Goal: Information Seeking & Learning: Learn about a topic

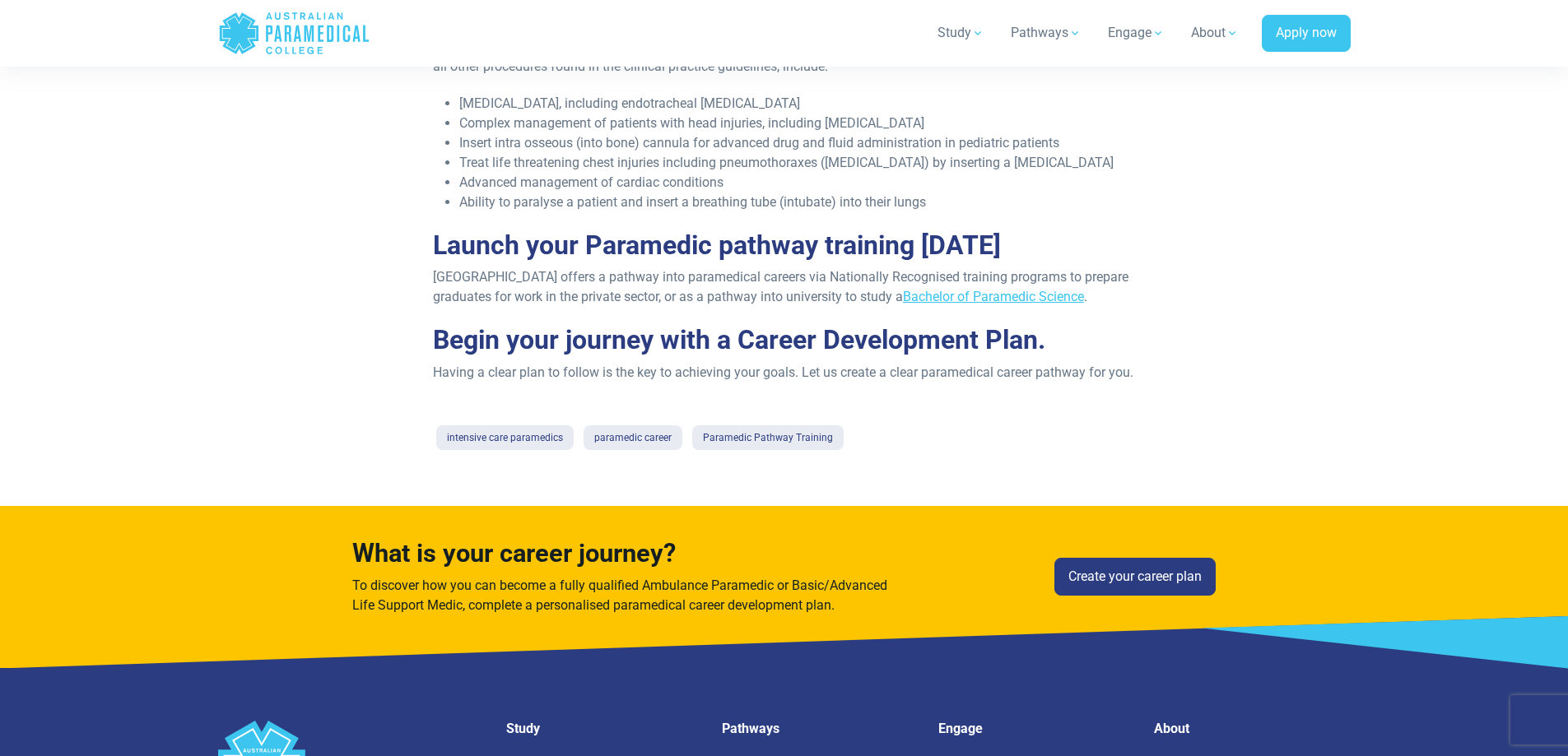
scroll to position [1700, 0]
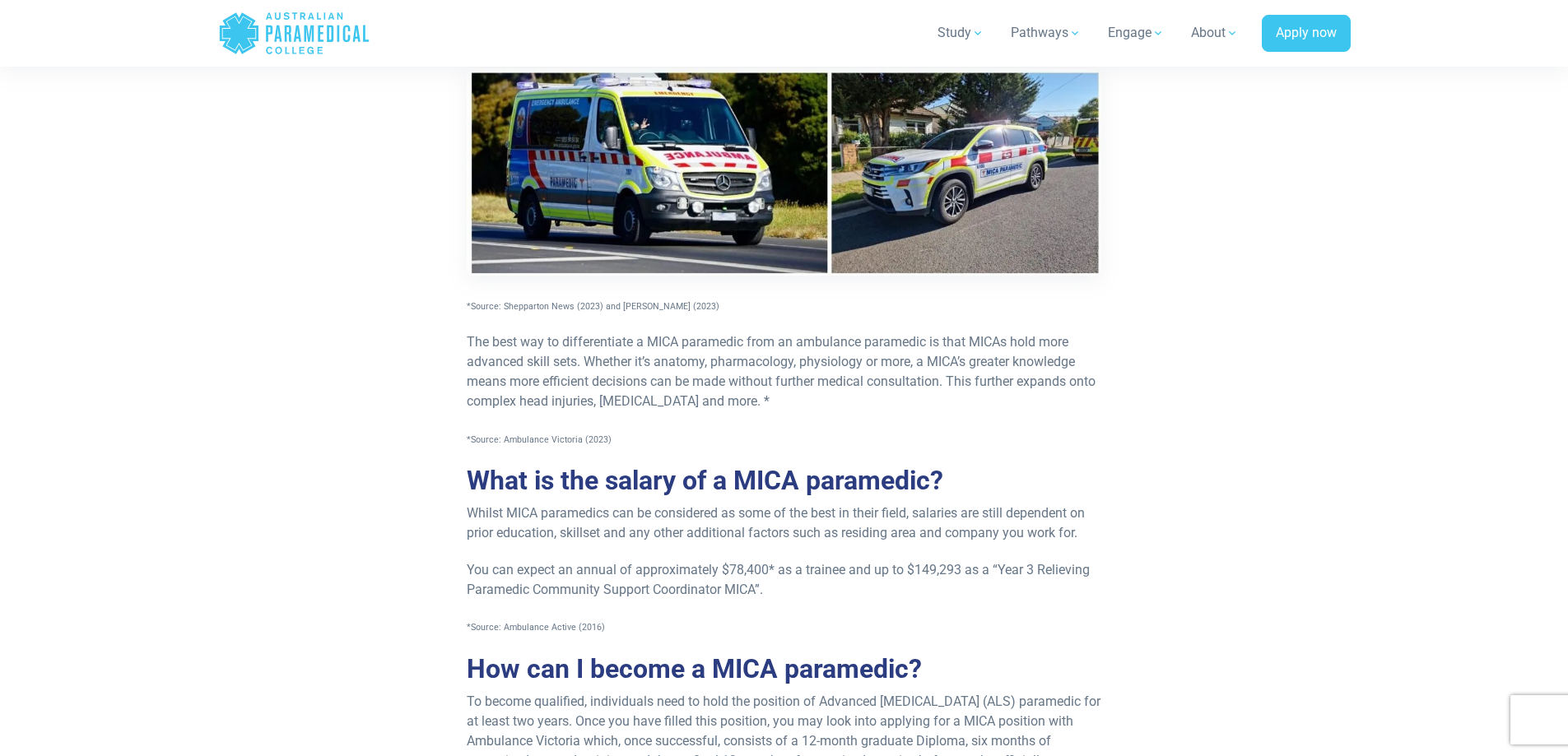
scroll to position [878, 0]
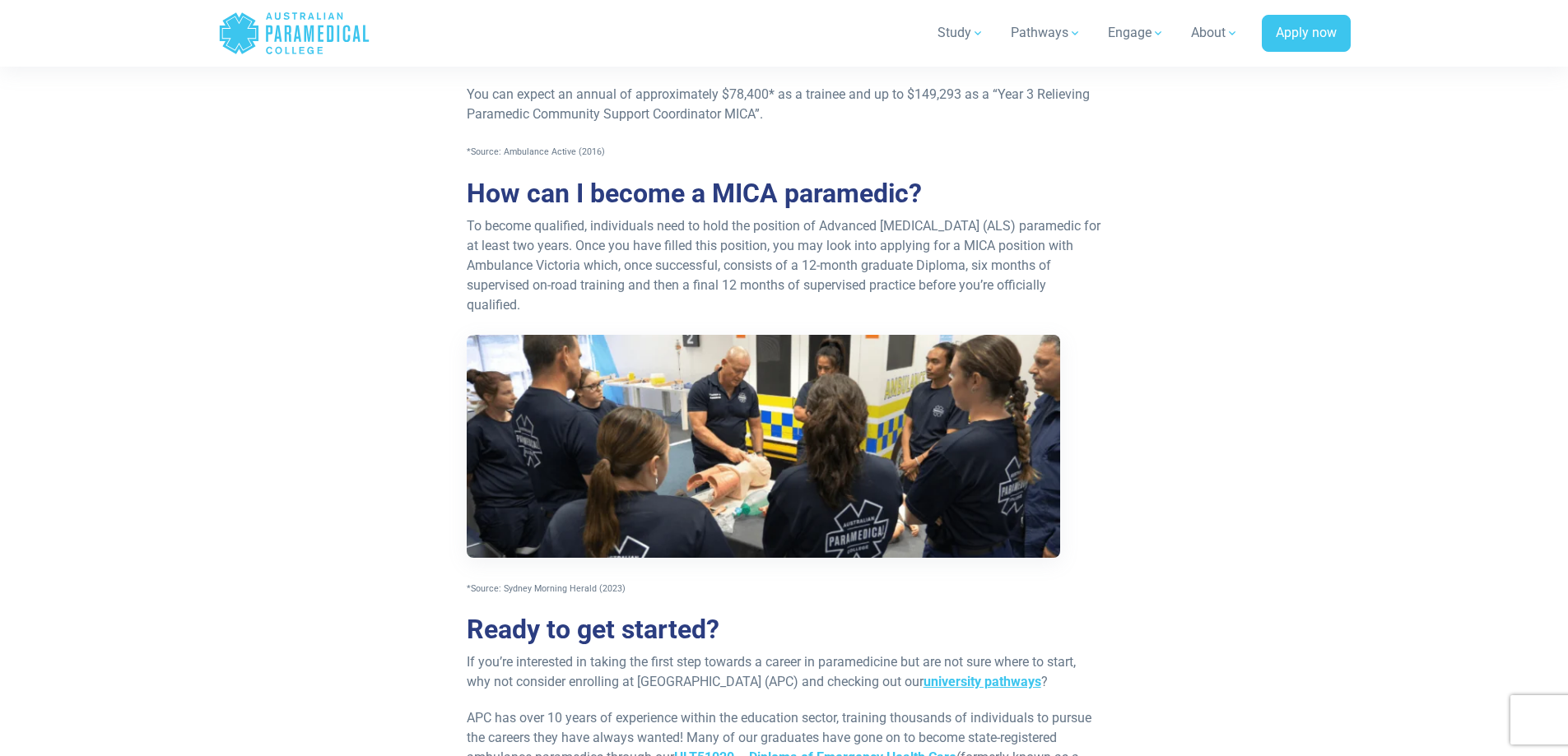
scroll to position [1317, 0]
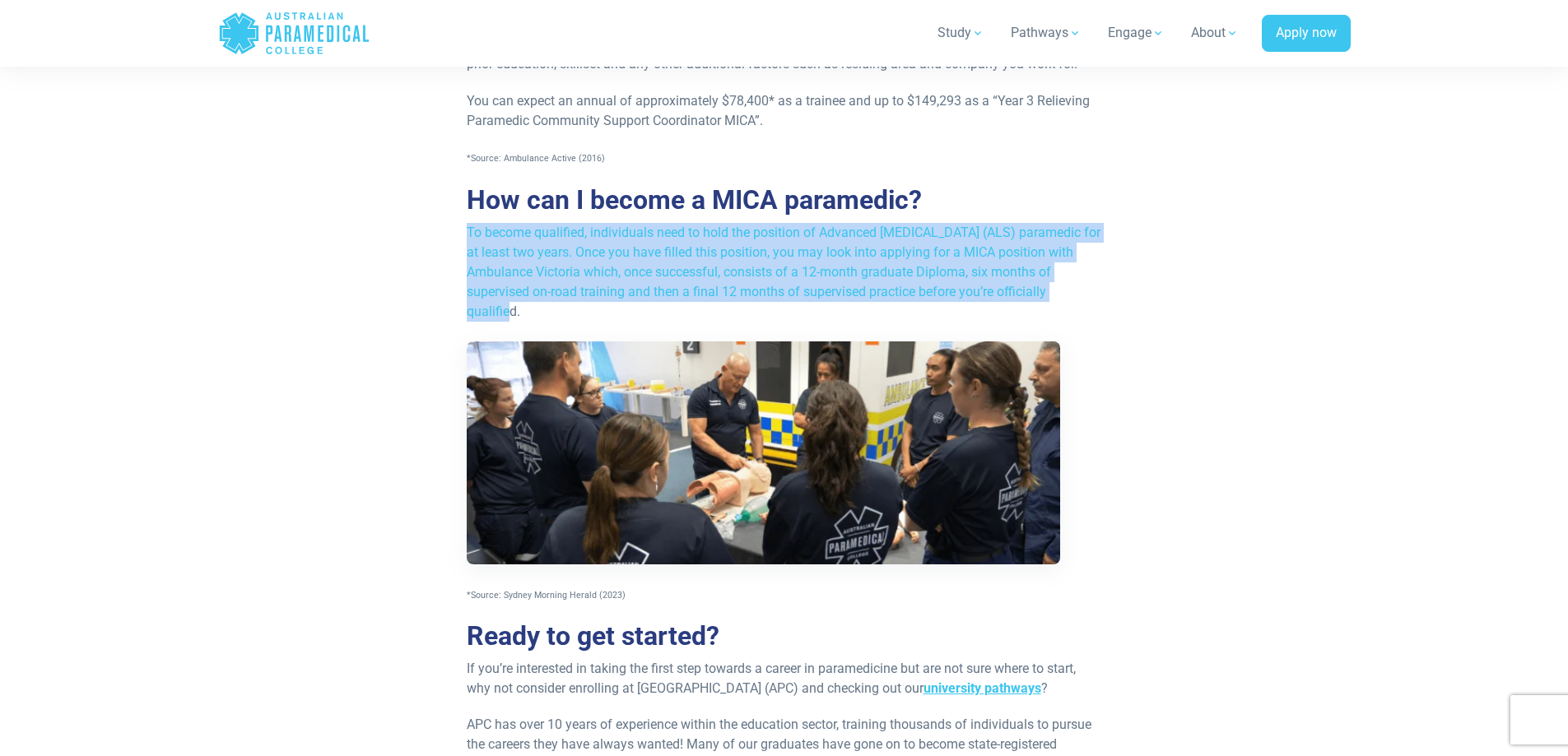
drag, startPoint x: 460, startPoint y: 208, endPoint x: 602, endPoint y: 290, distance: 164.0
copy p "To become qualified, individuals need to hold the position of Advanced Life Sup…"
